Goal: Information Seeking & Learning: Learn about a topic

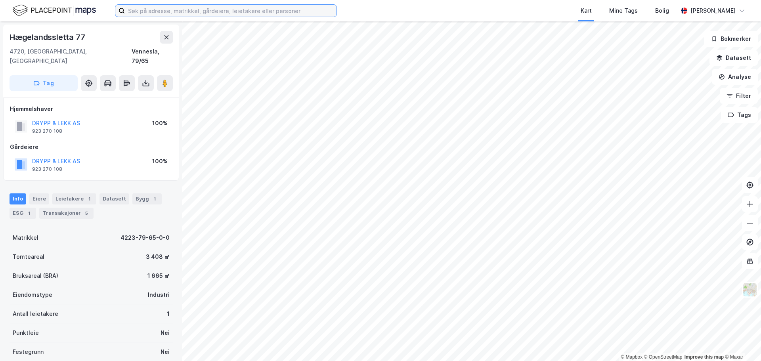
click at [204, 15] on input at bounding box center [231, 11] width 212 height 12
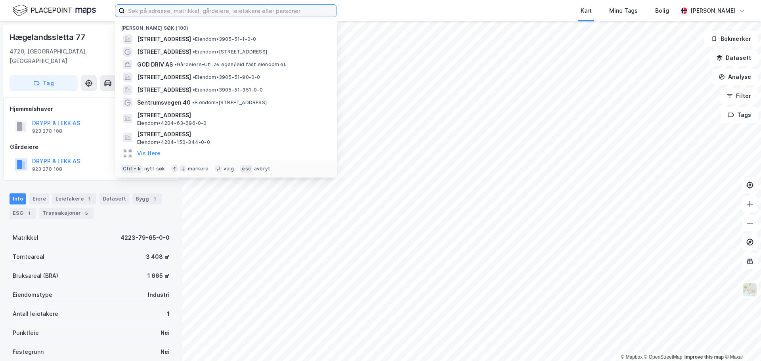
paste input "[STREET_ADDRESS]"
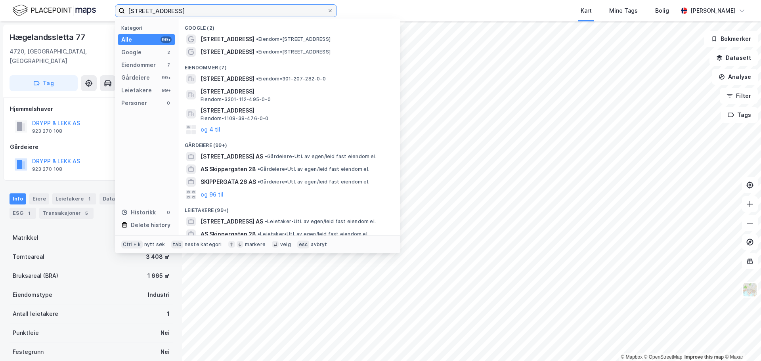
click at [216, 10] on input "[STREET_ADDRESS]" at bounding box center [226, 11] width 202 height 12
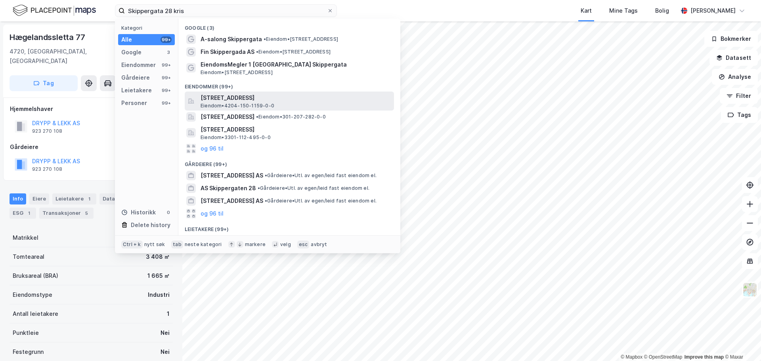
click at [227, 97] on span "[STREET_ADDRESS]" at bounding box center [296, 98] width 190 height 10
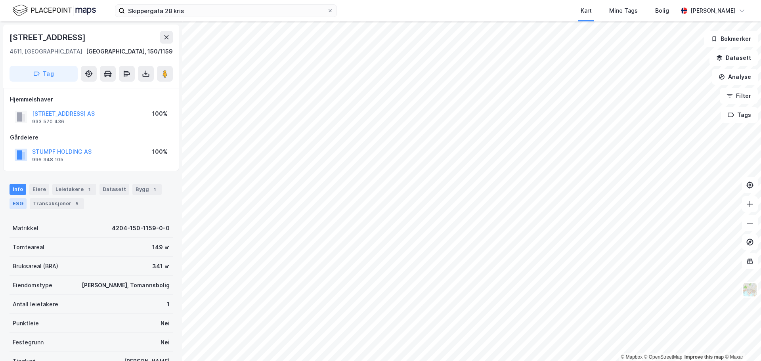
click at [16, 209] on div "ESG" at bounding box center [18, 203] width 17 height 11
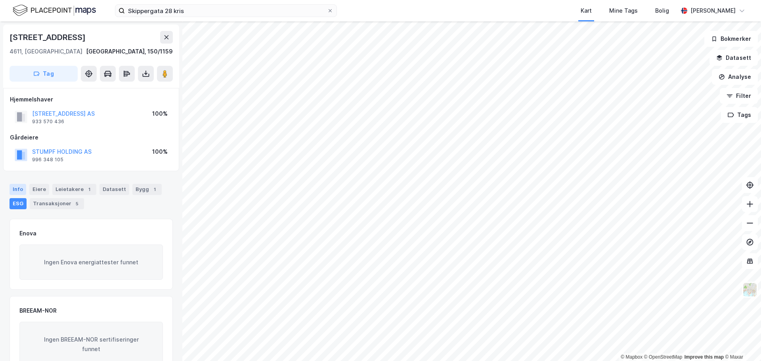
click at [15, 190] on div "Info" at bounding box center [18, 189] width 17 height 11
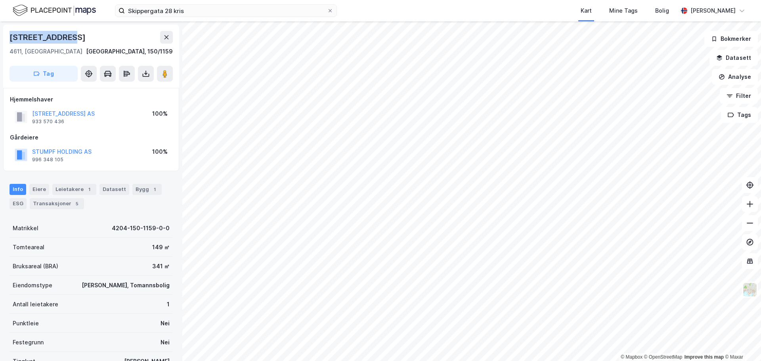
drag, startPoint x: 68, startPoint y: 35, endPoint x: 7, endPoint y: 33, distance: 61.5
click at [7, 33] on div "[STREET_ADDRESS], 150/1159 Tag" at bounding box center [91, 56] width 176 height 63
copy div "[STREET_ADDRESS]"
click at [78, 36] on div "[STREET_ADDRESS]" at bounding box center [91, 37] width 163 height 13
click at [58, 38] on div "[STREET_ADDRESS]" at bounding box center [91, 37] width 163 height 13
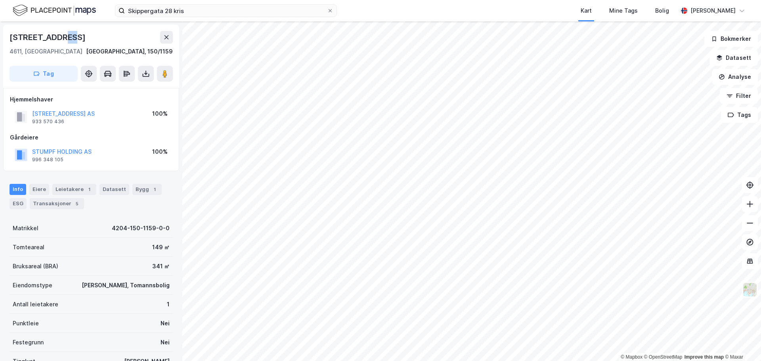
click at [76, 41] on div "[STREET_ADDRESS]" at bounding box center [91, 37] width 163 height 13
drag, startPoint x: 63, startPoint y: 36, endPoint x: 13, endPoint y: 38, distance: 50.0
click at [13, 38] on div "[STREET_ADDRESS]" at bounding box center [91, 37] width 163 height 13
click at [166, 40] on icon at bounding box center [166, 37] width 6 height 6
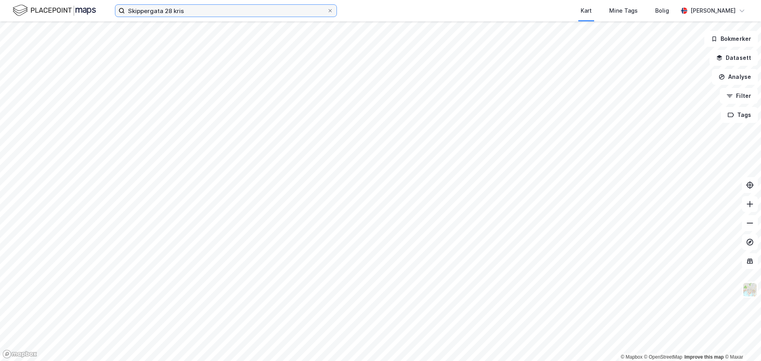
click at [275, 14] on input "Skippergata 28 kris" at bounding box center [226, 11] width 202 height 12
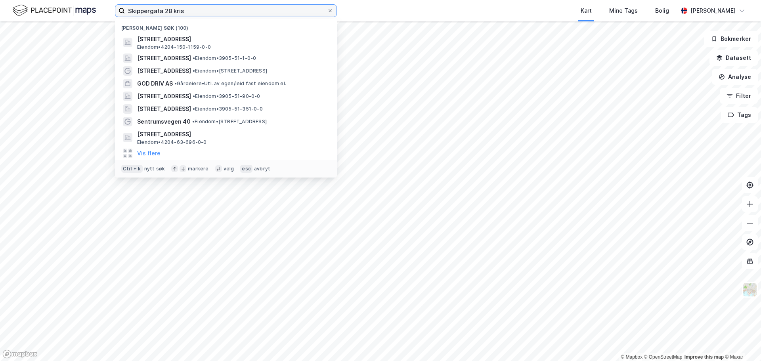
drag, startPoint x: 203, startPoint y: 12, endPoint x: 113, endPoint y: 10, distance: 89.6
click at [113, 10] on div "[STREET_ADDRESS] [PERSON_NAME] søk (100) [STREET_ADDRESS] S, [GEOGRAPHIC_DATA] …" at bounding box center [380, 10] width 761 height 21
paste input "36"
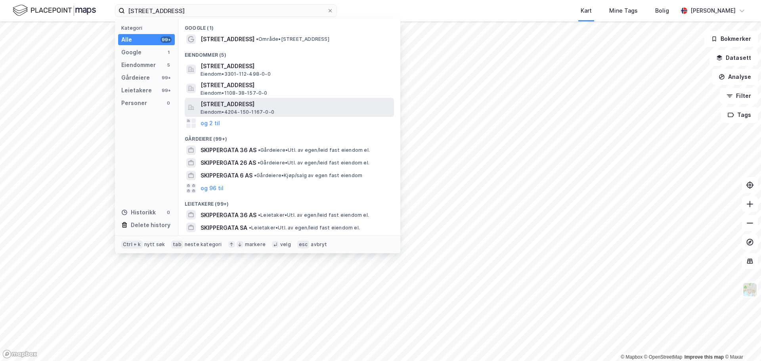
click at [254, 102] on span "[STREET_ADDRESS]" at bounding box center [296, 104] width 190 height 10
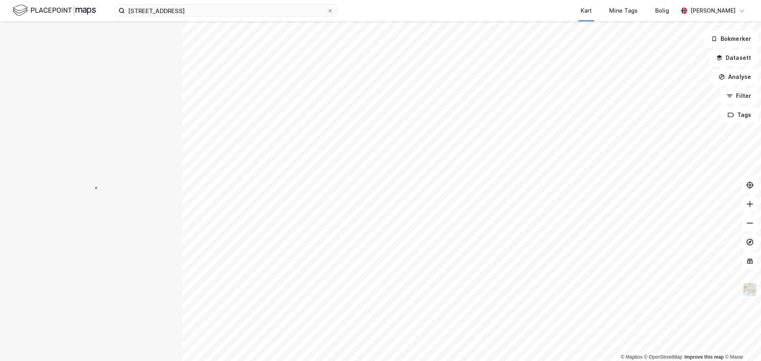
scroll to position [0, 0]
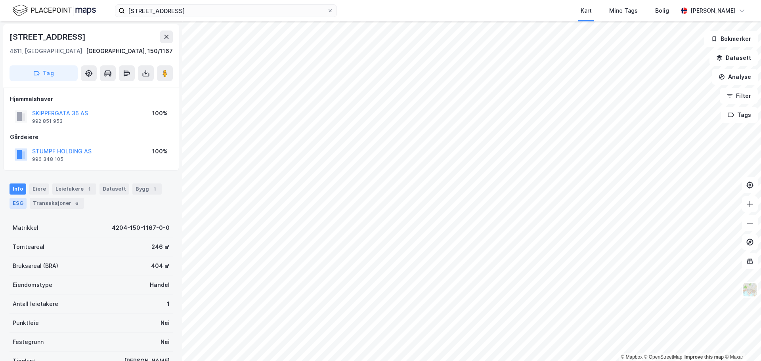
click at [19, 205] on div "ESG" at bounding box center [18, 203] width 17 height 11
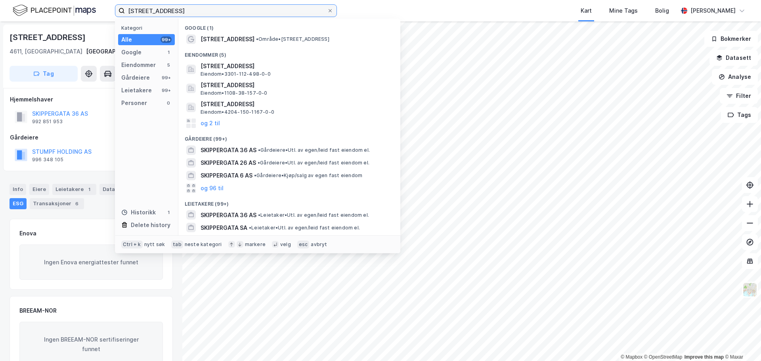
drag, startPoint x: 177, startPoint y: 10, endPoint x: 93, endPoint y: 11, distance: 84.0
click at [93, 11] on div "[STREET_ADDRESS] Kategori Alle 99+ Google 1 Eiendommer 5 Gårdeiere 99+ Leietake…" at bounding box center [380, 10] width 761 height 21
paste input "2"
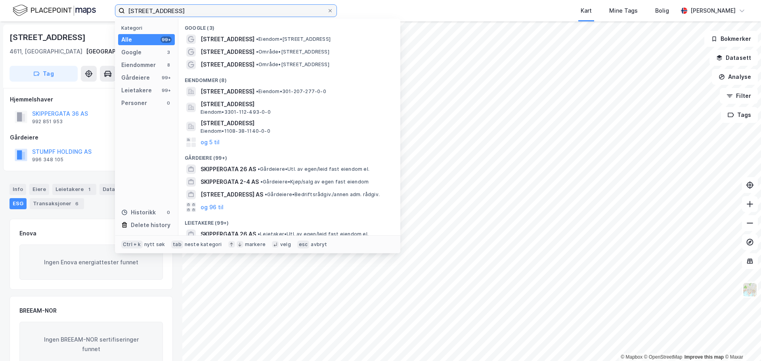
click at [215, 12] on input "[STREET_ADDRESS]" at bounding box center [226, 11] width 202 height 12
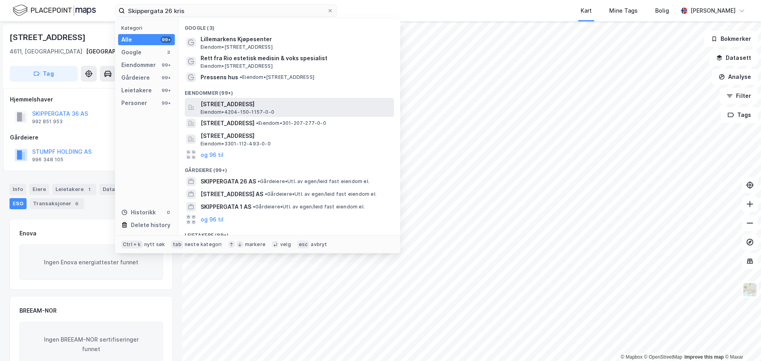
click at [236, 103] on span "[STREET_ADDRESS]" at bounding box center [296, 104] width 190 height 10
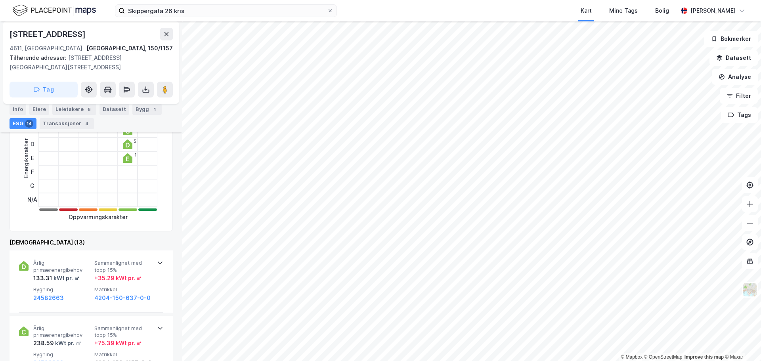
scroll to position [159, 0]
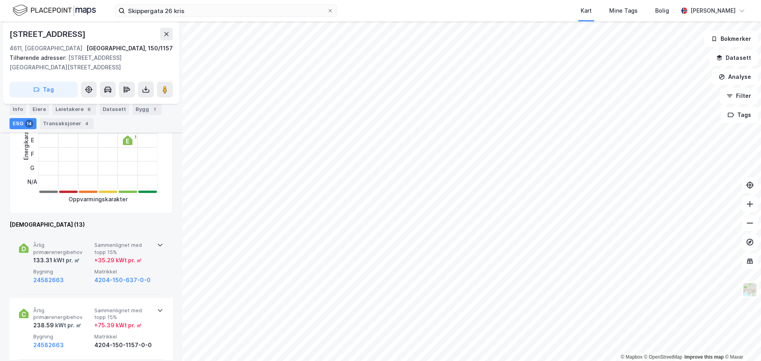
click at [153, 236] on div "Årlig primærenergibehov 133.31 kWt pr. ㎡ Sammenlignet med topp 15% + 35.29 kWt …" at bounding box center [91, 264] width 144 height 62
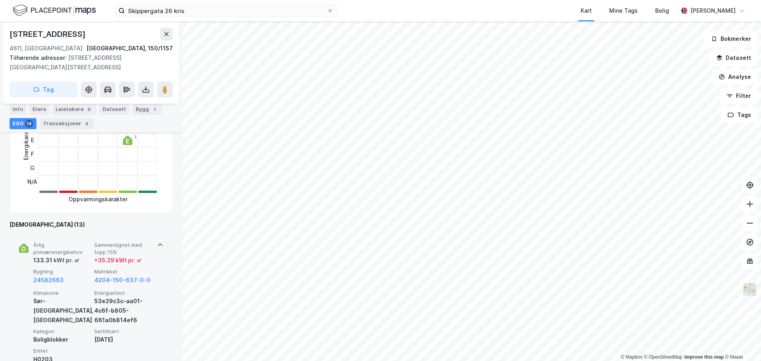
click at [157, 242] on icon at bounding box center [160, 245] width 6 height 6
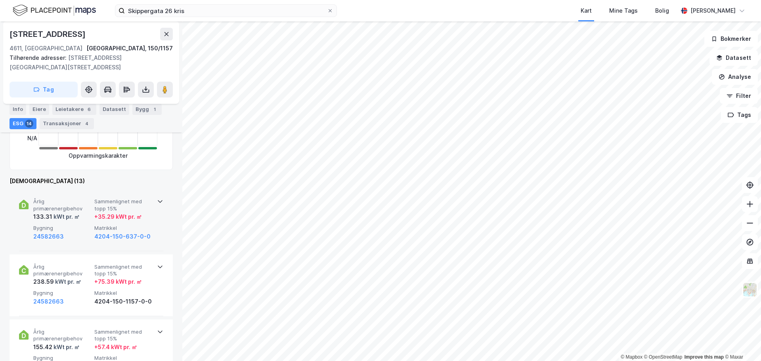
scroll to position [238, 0]
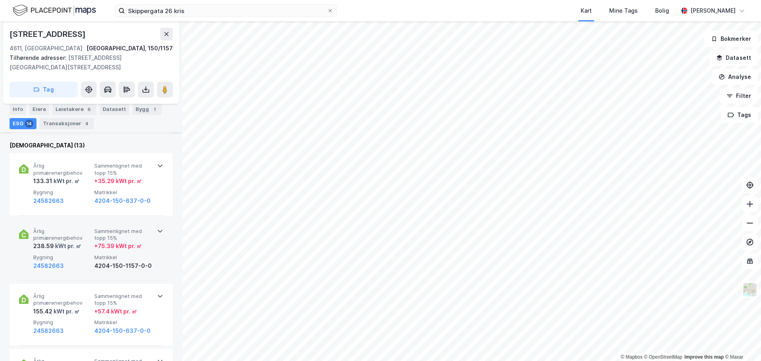
click at [157, 228] on icon at bounding box center [160, 231] width 6 height 6
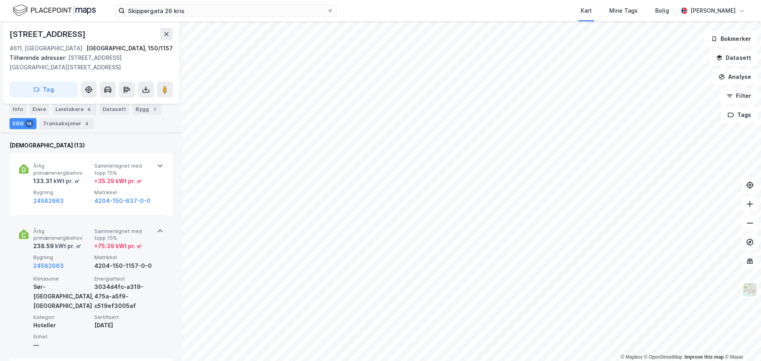
click at [158, 229] on icon at bounding box center [160, 230] width 5 height 3
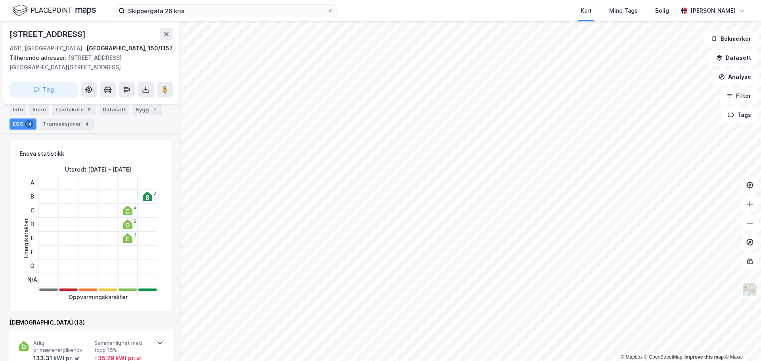
scroll to position [40, 0]
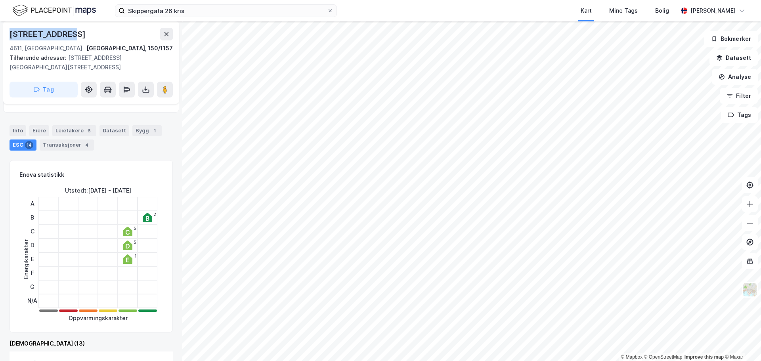
drag, startPoint x: 68, startPoint y: 34, endPoint x: 7, endPoint y: 31, distance: 60.8
click at [7, 31] on div "[STREET_ADDRESS], 150/1157 Tilhørende adresser: [STREET_ADDRESS][GEOGRAPHIC_DAT…" at bounding box center [91, 62] width 176 height 82
copy div "[STREET_ADDRESS]"
click at [59, 125] on div "Leietakere 6" at bounding box center [74, 130] width 44 height 11
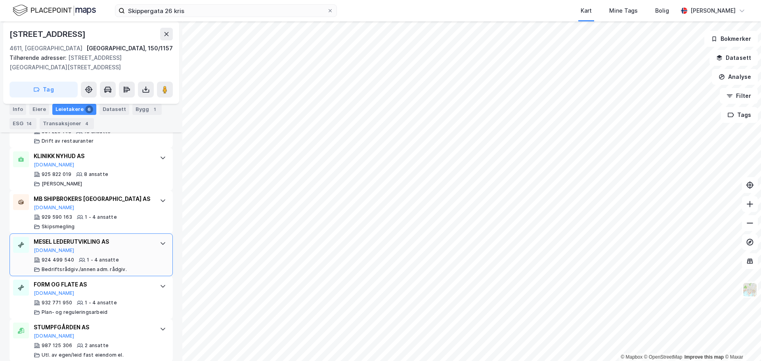
scroll to position [239, 0]
click at [129, 322] on div "STUMPFGÅRDEN AS" at bounding box center [93, 327] width 118 height 10
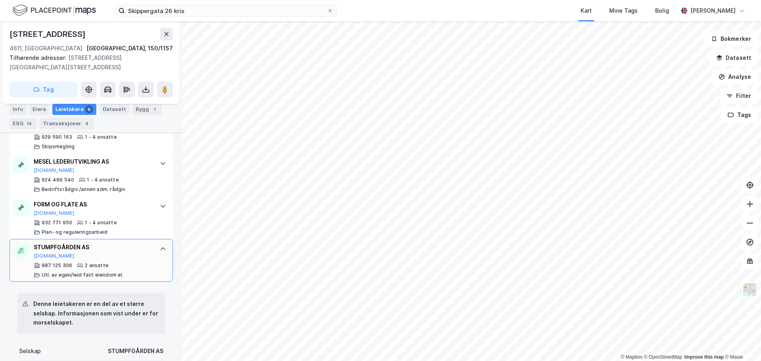
click at [128, 249] on div "STUMPFGÅRDEN AS [DOMAIN_NAME]" at bounding box center [93, 251] width 118 height 17
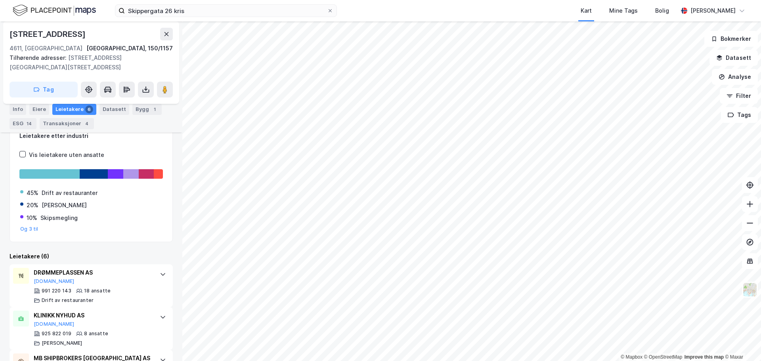
scroll to position [40, 0]
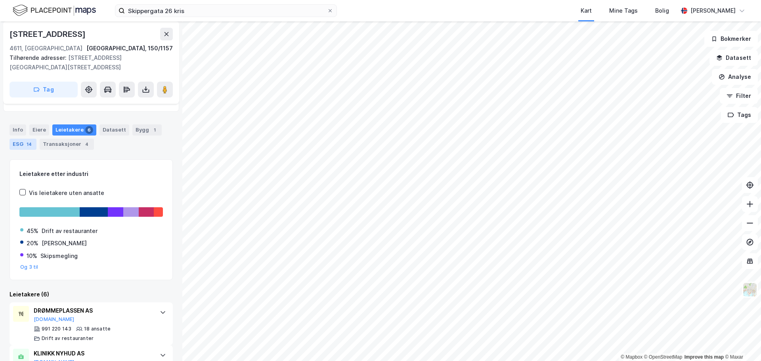
click at [21, 139] on div "ESG 14" at bounding box center [23, 144] width 27 height 11
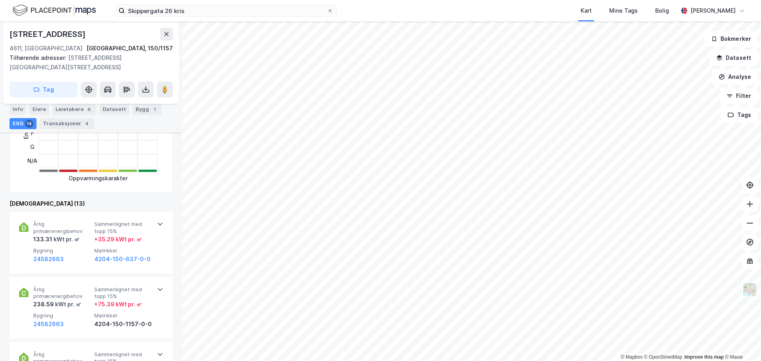
scroll to position [199, 0]
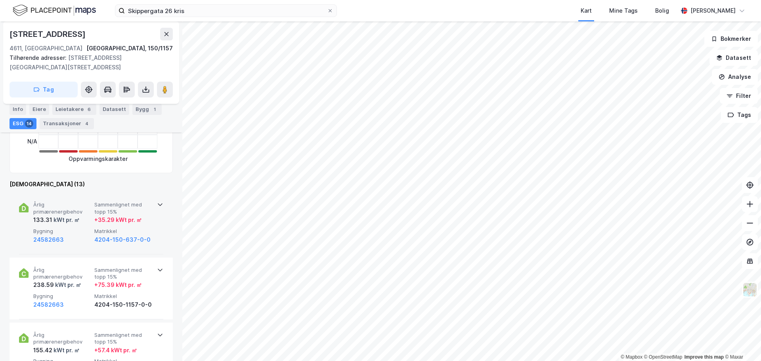
click at [145, 201] on span "Sammenlignet med topp 15%" at bounding box center [123, 208] width 58 height 14
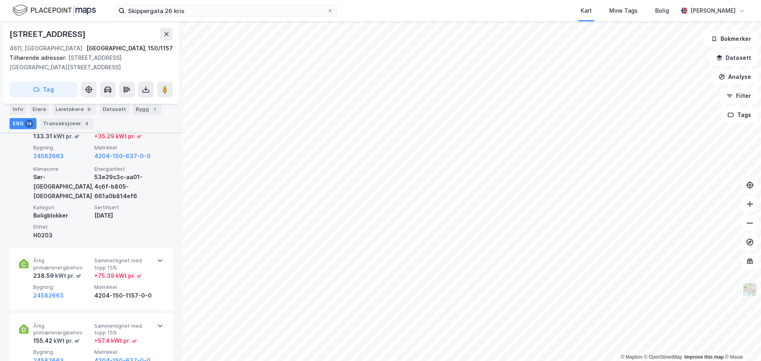
scroll to position [318, 0]
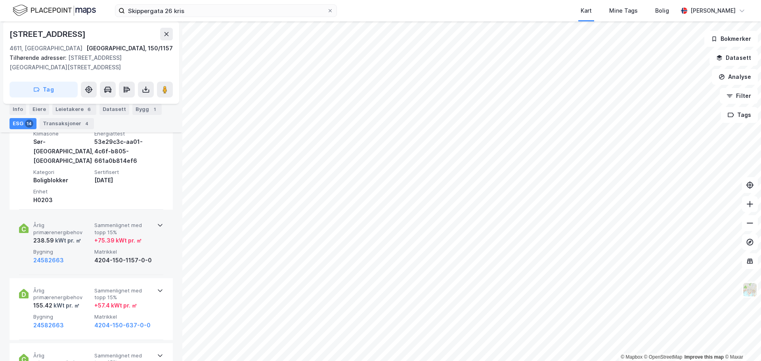
click at [137, 222] on span "Sammenlignet med topp 15%" at bounding box center [123, 229] width 58 height 14
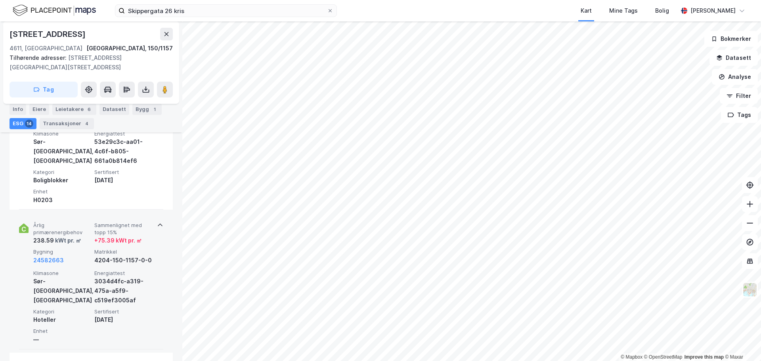
click at [136, 222] on span "Sammenlignet med topp 15%" at bounding box center [123, 229] width 58 height 14
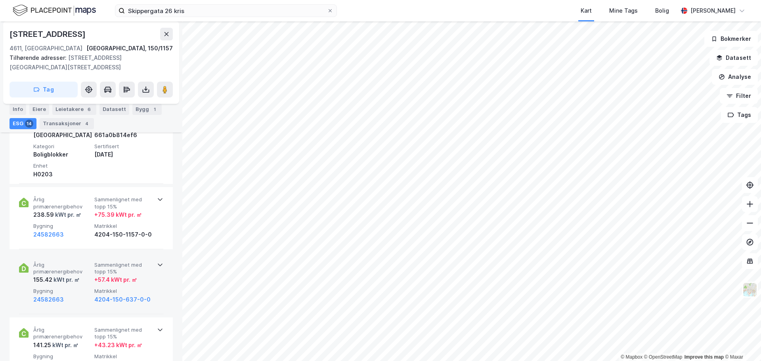
scroll to position [358, 0]
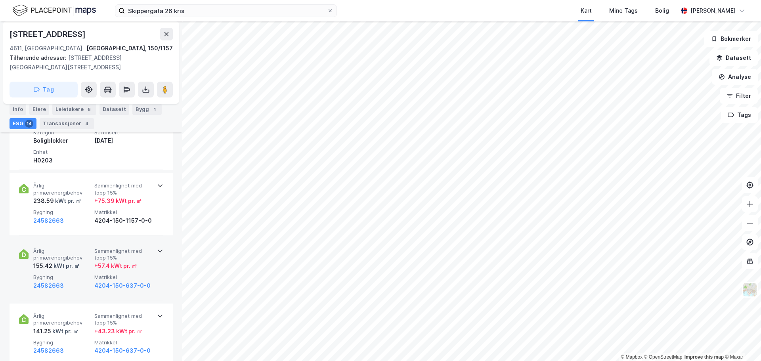
click at [141, 249] on span "Sammenlignet med topp 15%" at bounding box center [123, 255] width 58 height 14
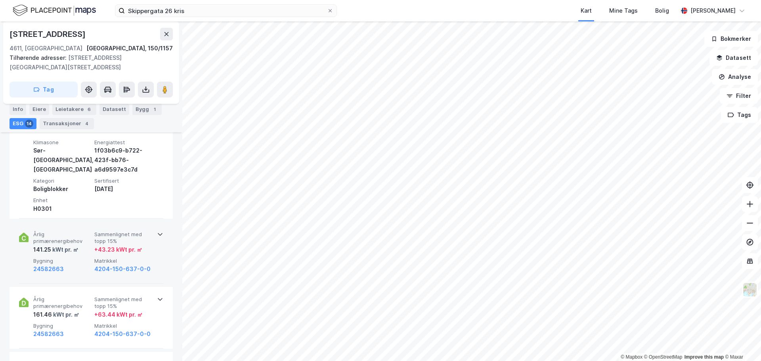
scroll to position [516, 0]
click at [140, 229] on span "Sammenlignet med topp 15%" at bounding box center [123, 236] width 58 height 14
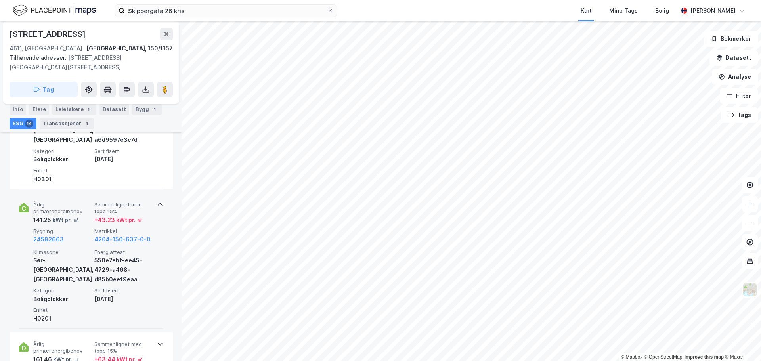
scroll to position [556, 0]
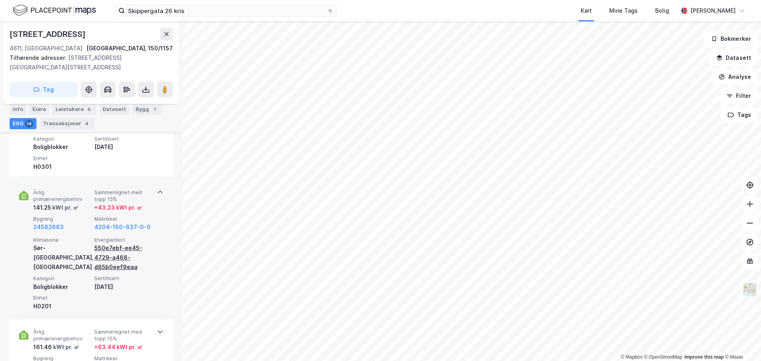
click at [129, 256] on div "550e7ebf-ee45-4729-a468-d85b0eef9eaa" at bounding box center [123, 257] width 58 height 29
click at [69, 222] on div "24582663" at bounding box center [62, 227] width 58 height 10
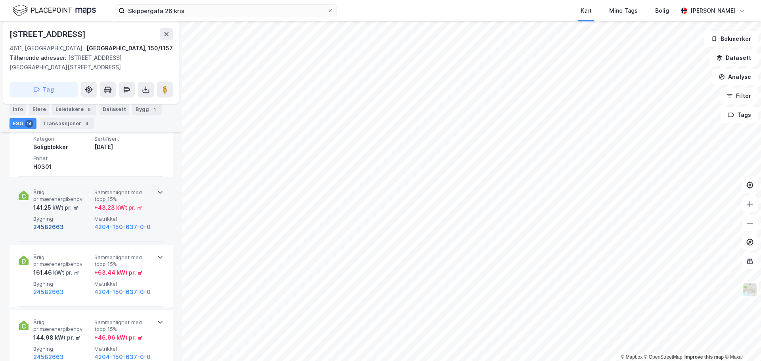
click at [51, 222] on button "24582663" at bounding box center [48, 227] width 31 height 10
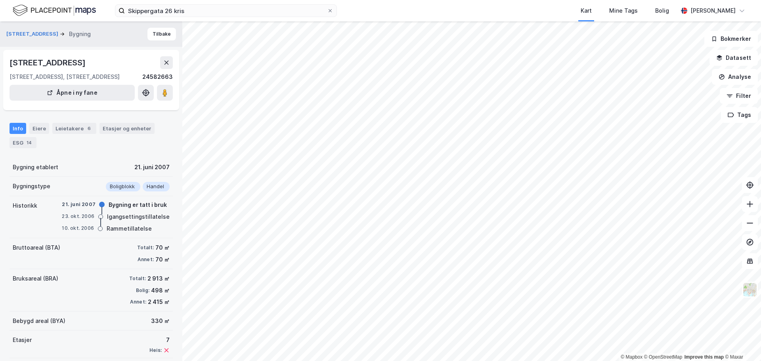
scroll to position [50, 0]
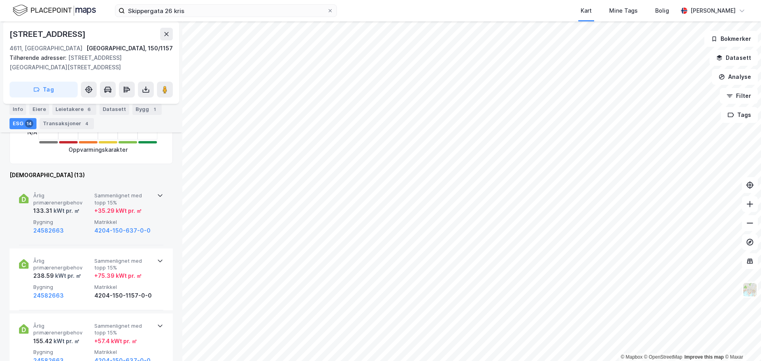
scroll to position [248, 0]
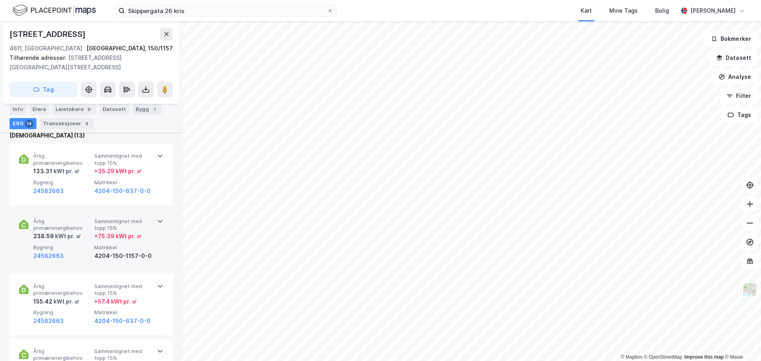
click at [118, 231] on div "+ 75.39 kWt pr. ㎡" at bounding box center [118, 236] width 48 height 10
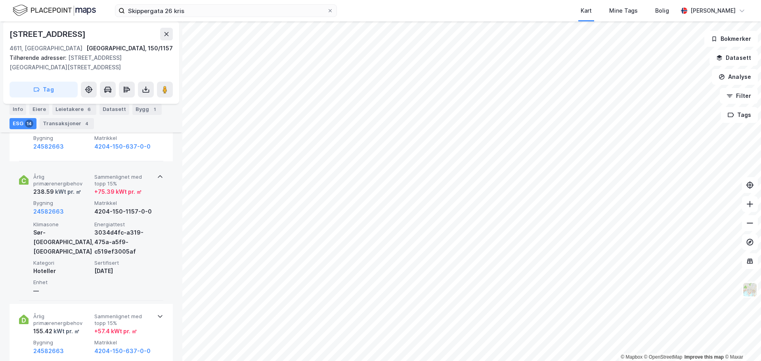
scroll to position [367, 0]
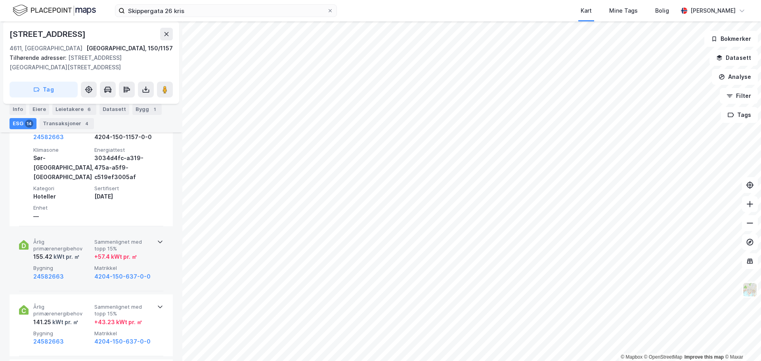
click at [124, 239] on span "Sammenlignet med topp 15%" at bounding box center [123, 246] width 58 height 14
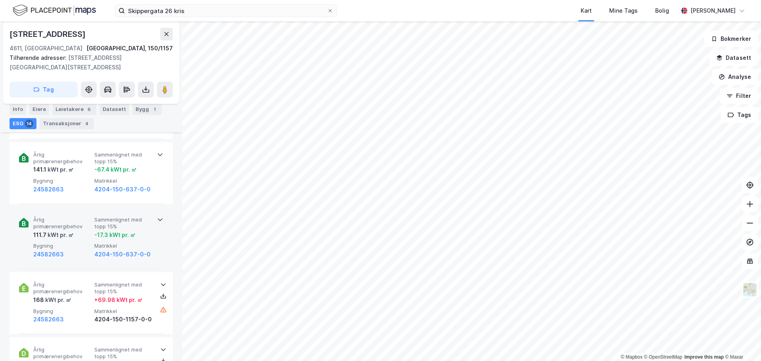
scroll to position [1001, 0]
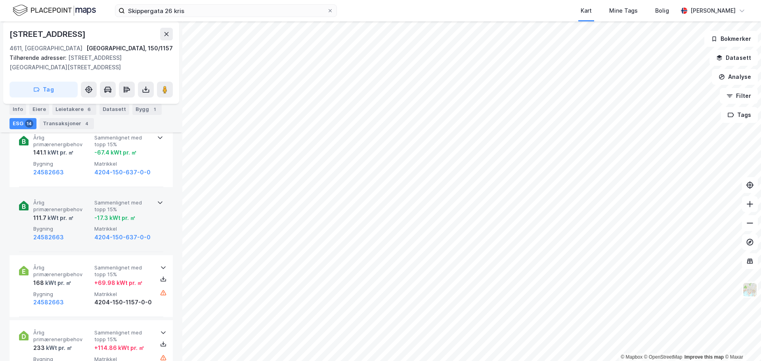
click at [134, 213] on div "-17.3 kWt pr. ㎡" at bounding box center [114, 218] width 41 height 10
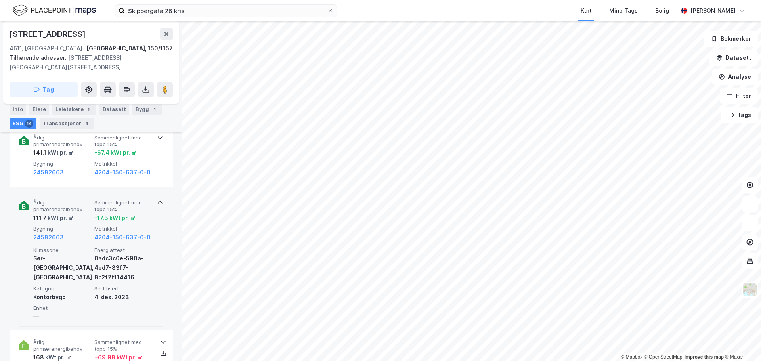
click at [134, 213] on div "-17.3 kWt pr. ㎡" at bounding box center [114, 218] width 41 height 10
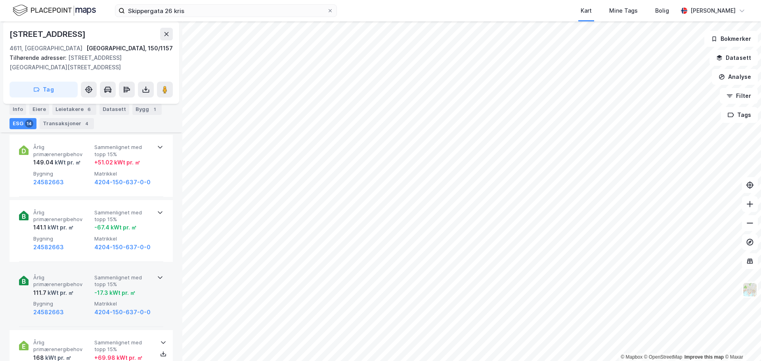
scroll to position [922, 0]
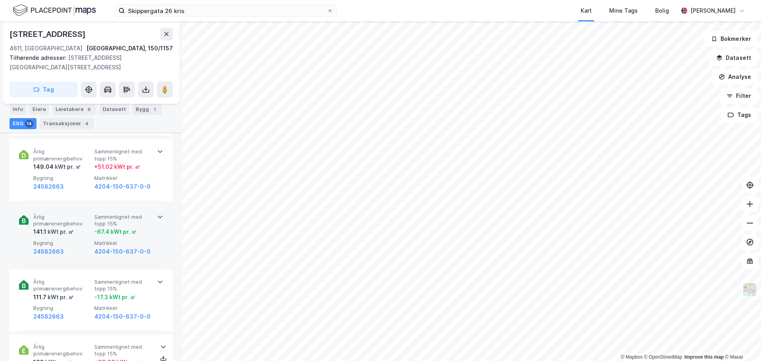
click at [137, 214] on span "Sammenlignet med topp 15%" at bounding box center [123, 221] width 58 height 14
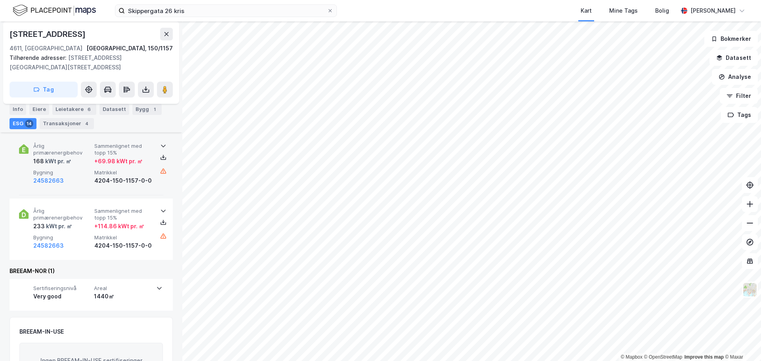
scroll to position [1234, 0]
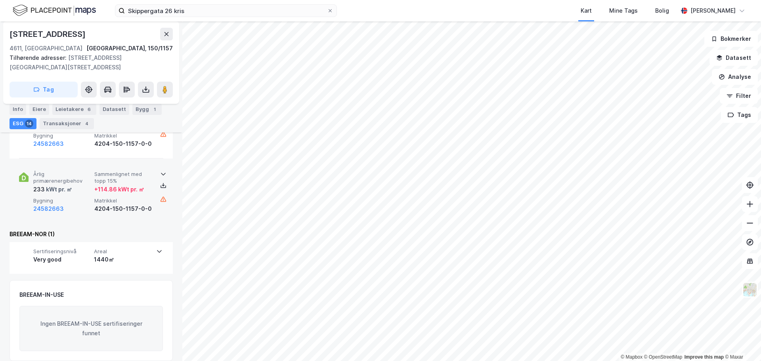
click at [78, 185] on div "233 kWt pr. ㎡" at bounding box center [62, 190] width 58 height 10
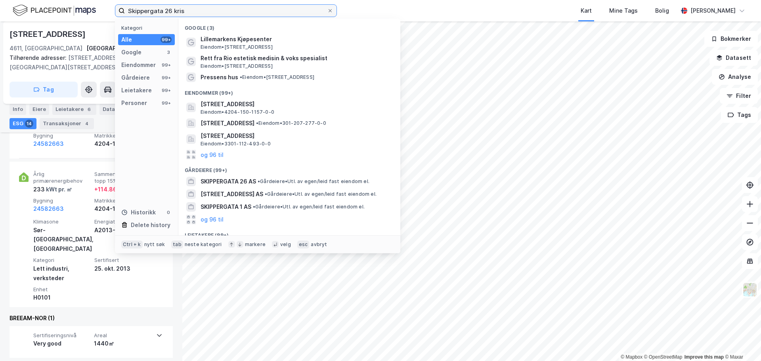
drag, startPoint x: 190, startPoint y: 12, endPoint x: 105, endPoint y: 13, distance: 85.2
click at [105, 13] on div "[STREET_ADDRESS] kris Kategori Alle 99+ Google 3 Eiendommer 99+ Gårdeiere 99+ L…" at bounding box center [380, 10] width 761 height 21
paste input "[STREET_ADDRESS]"
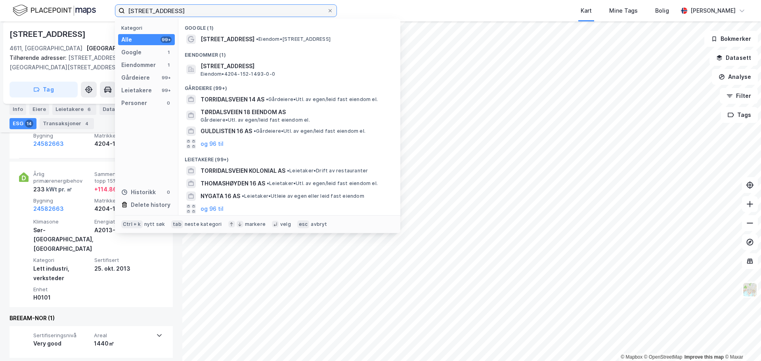
type input "[STREET_ADDRESS]"
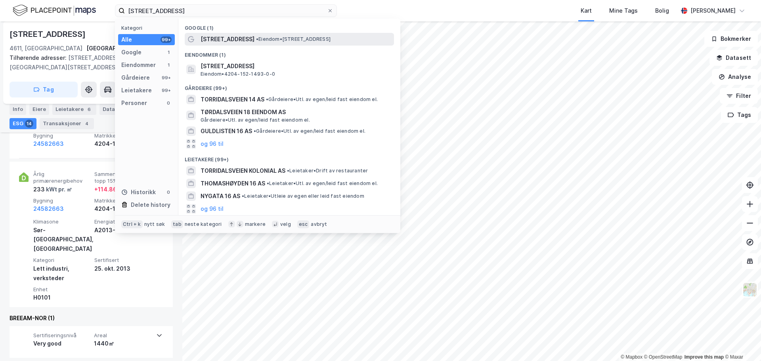
click at [237, 38] on span "[STREET_ADDRESS]" at bounding box center [228, 39] width 54 height 10
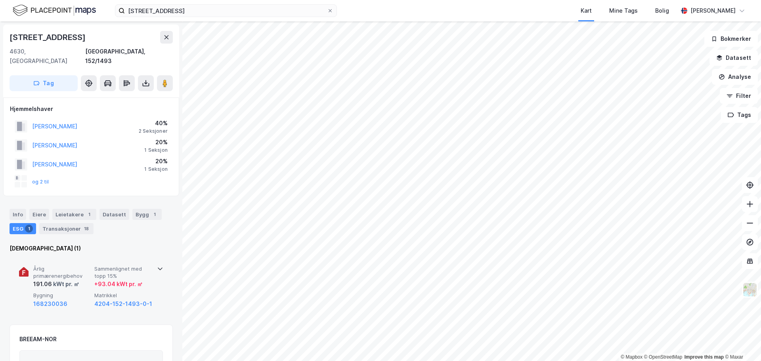
click at [116, 266] on span "Sammenlignet med topp 15%" at bounding box center [123, 273] width 58 height 14
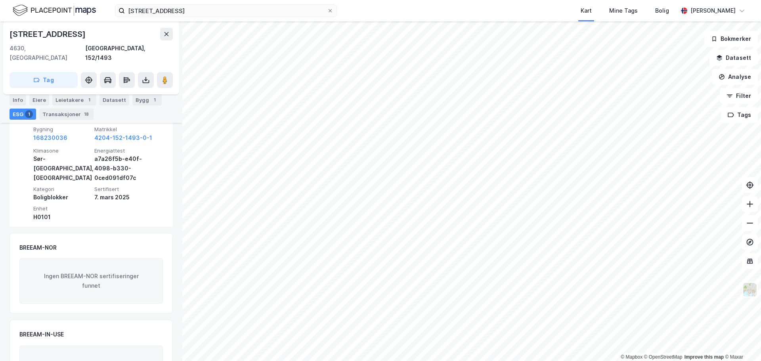
scroll to position [198, 0]
